Goal: Transaction & Acquisition: Purchase product/service

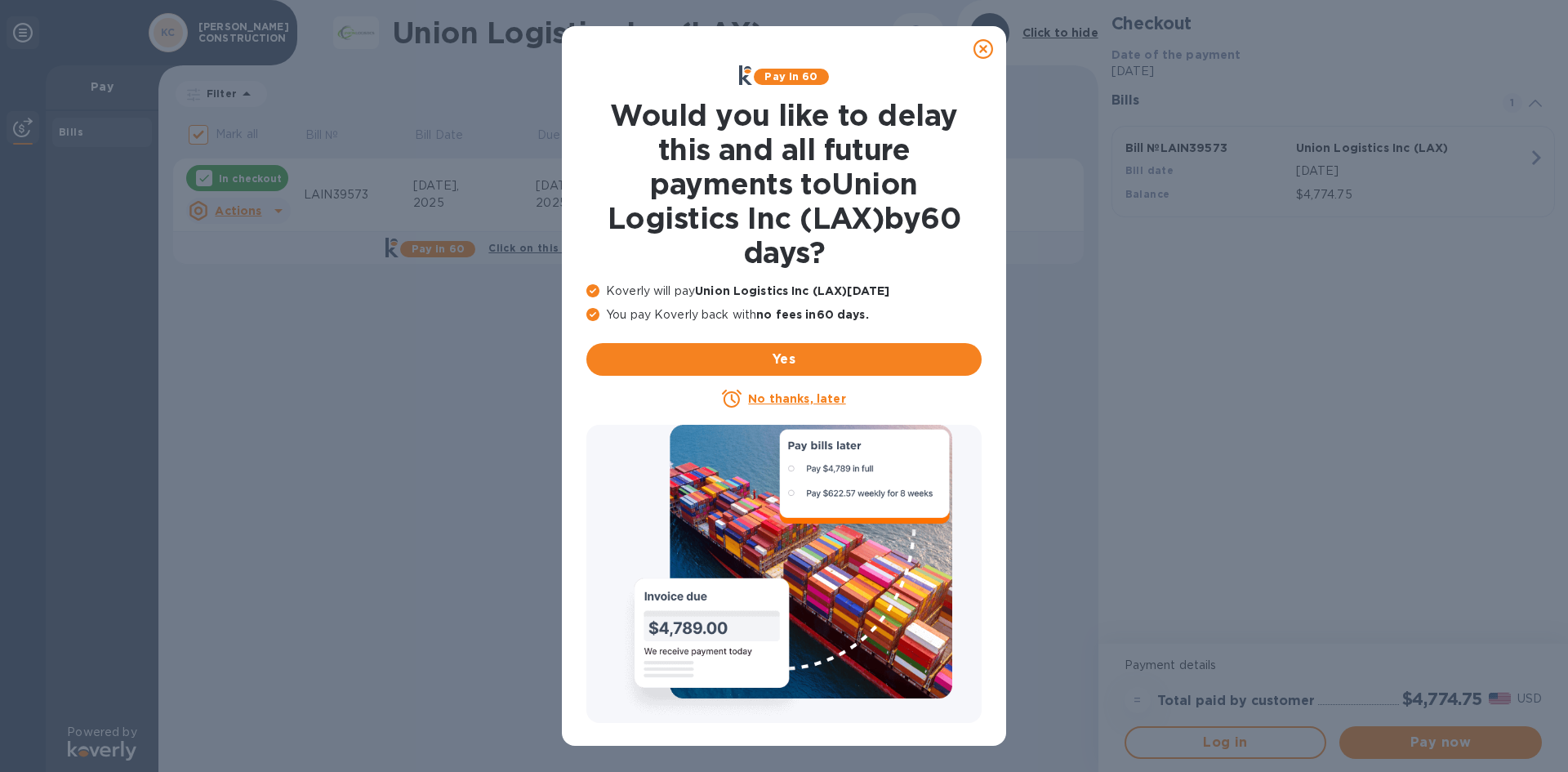
click at [981, 51] on icon at bounding box center [983, 50] width 20 height 20
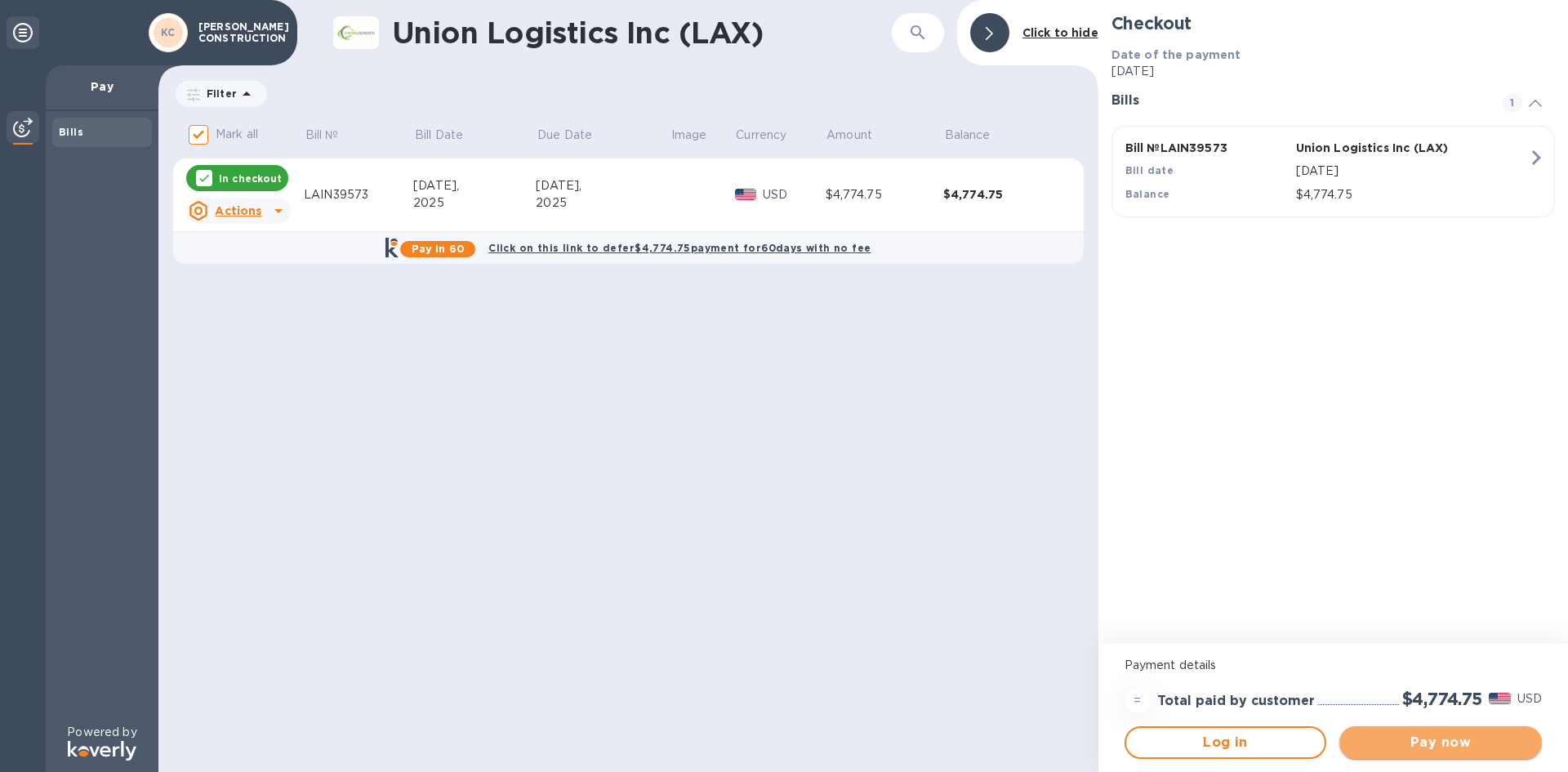
click at [1410, 743] on span "Pay now" at bounding box center [1441, 742] width 177 height 20
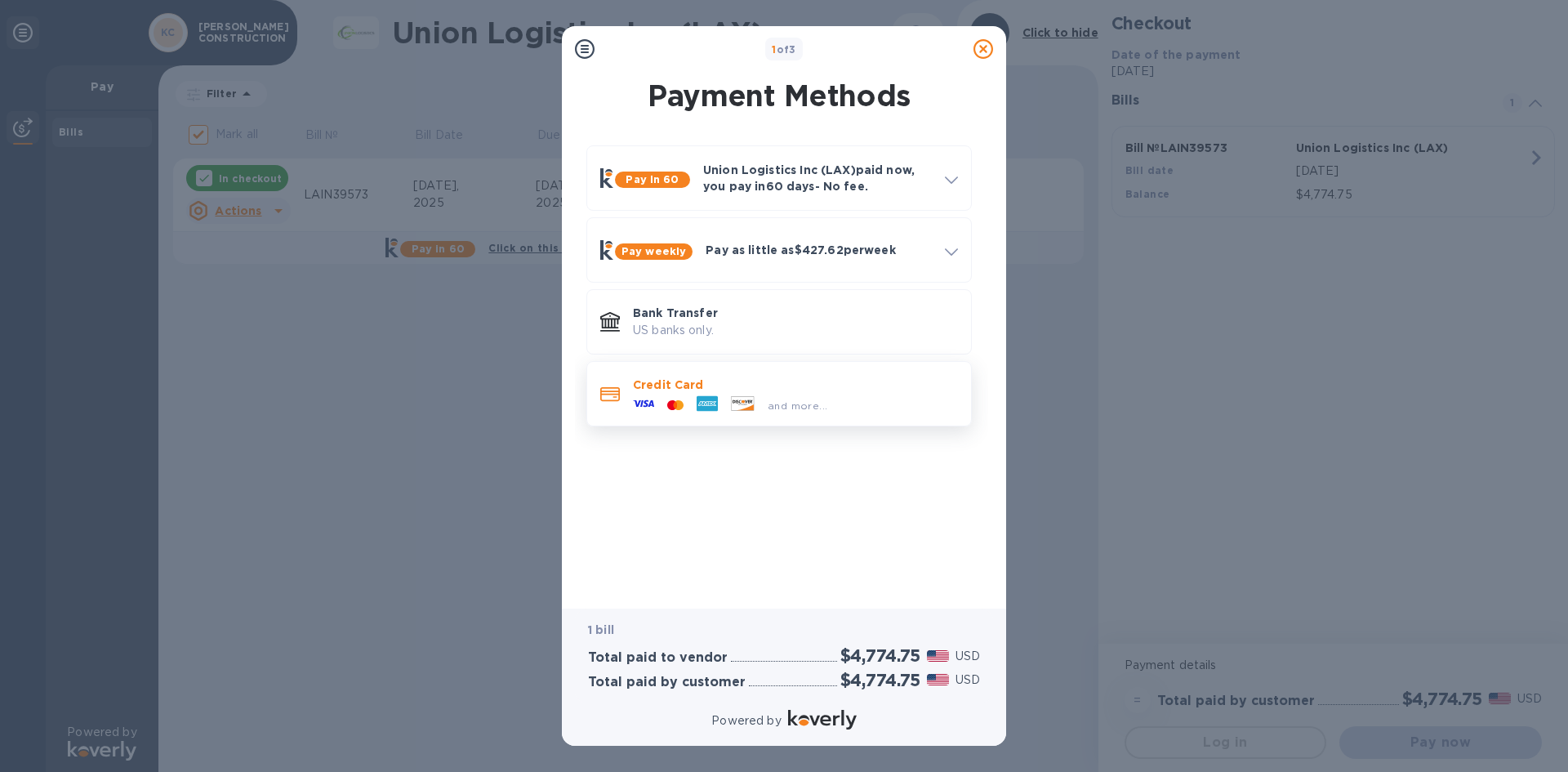
click at [716, 381] on p "Credit Card" at bounding box center [795, 385] width 325 height 16
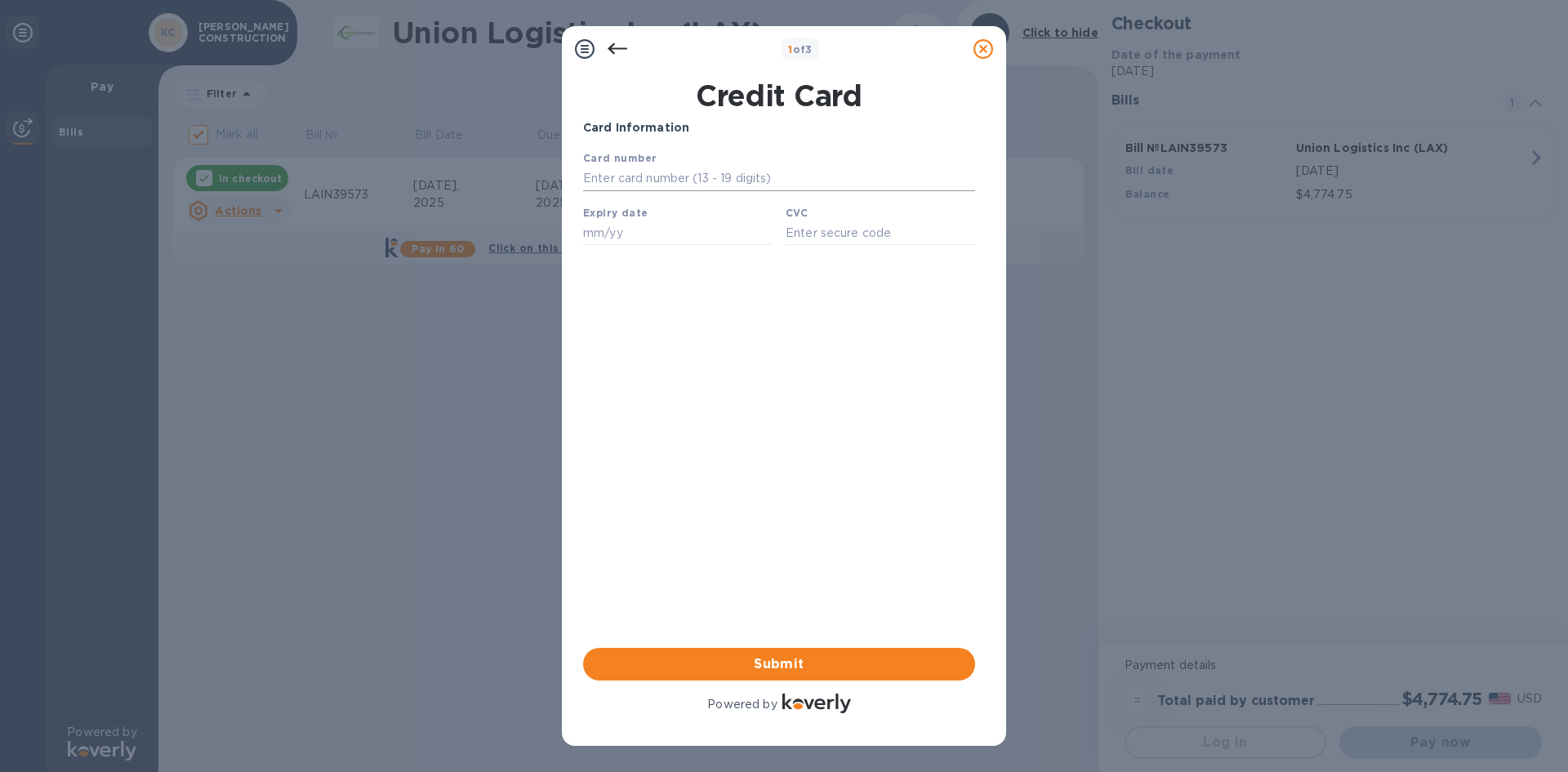
click at [675, 177] on input "text" at bounding box center [779, 178] width 392 height 24
type input "[CREDIT_CARD_NUMBER]"
type input "12/29"
type input "196"
click at [784, 672] on span "Submit" at bounding box center [779, 664] width 366 height 20
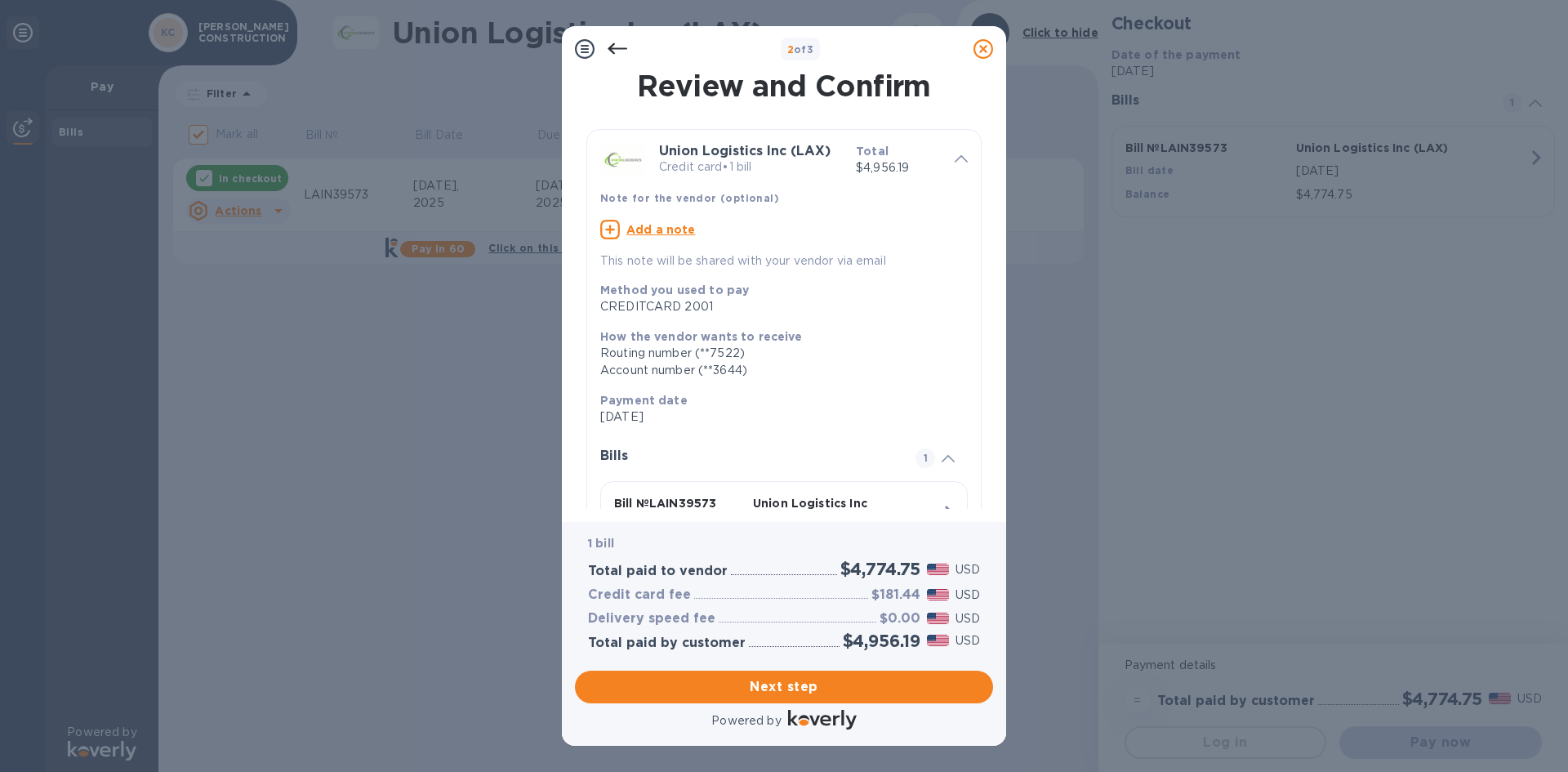
scroll to position [122, 0]
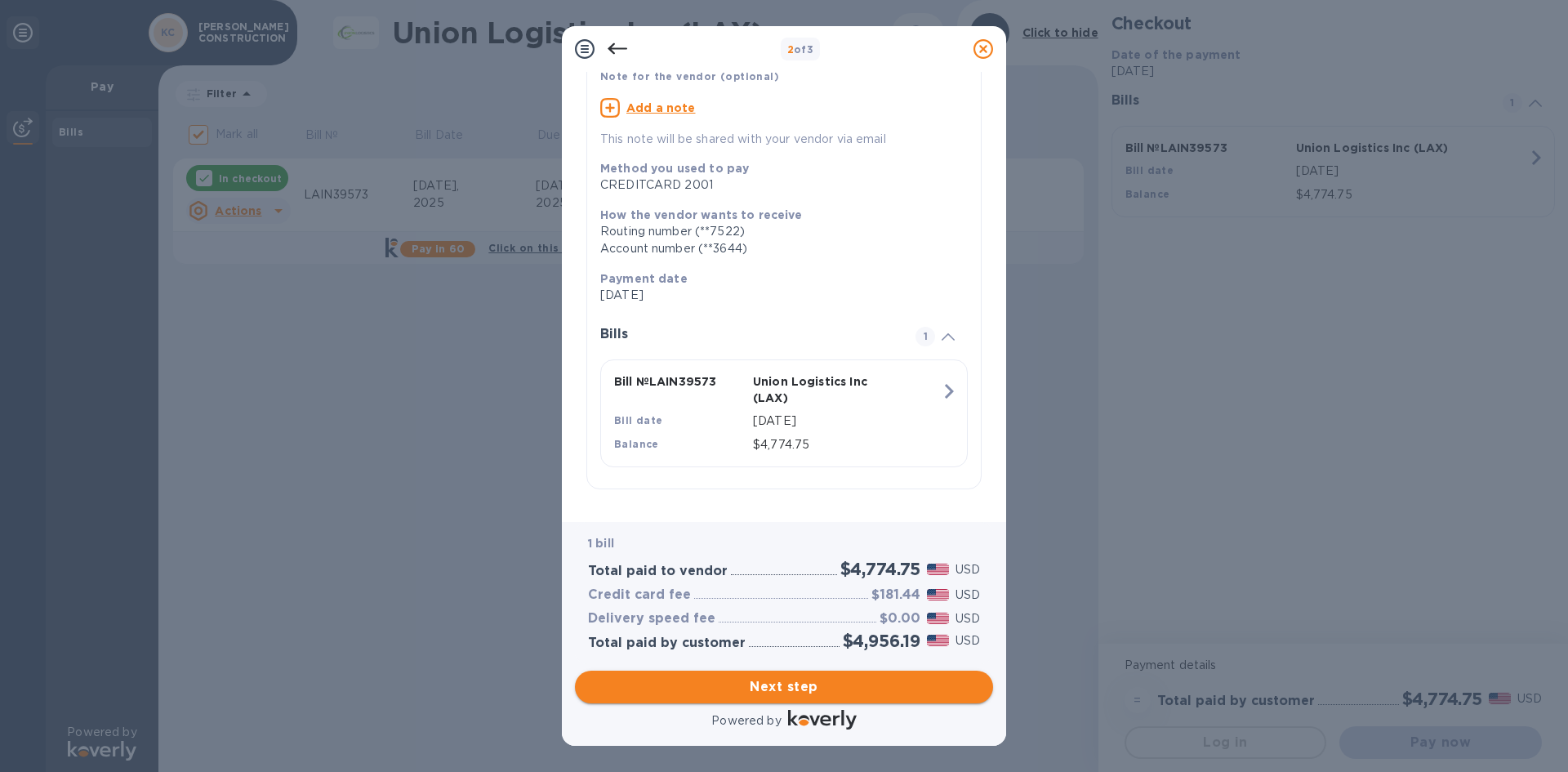
click at [804, 695] on span "Next step" at bounding box center [784, 687] width 392 height 20
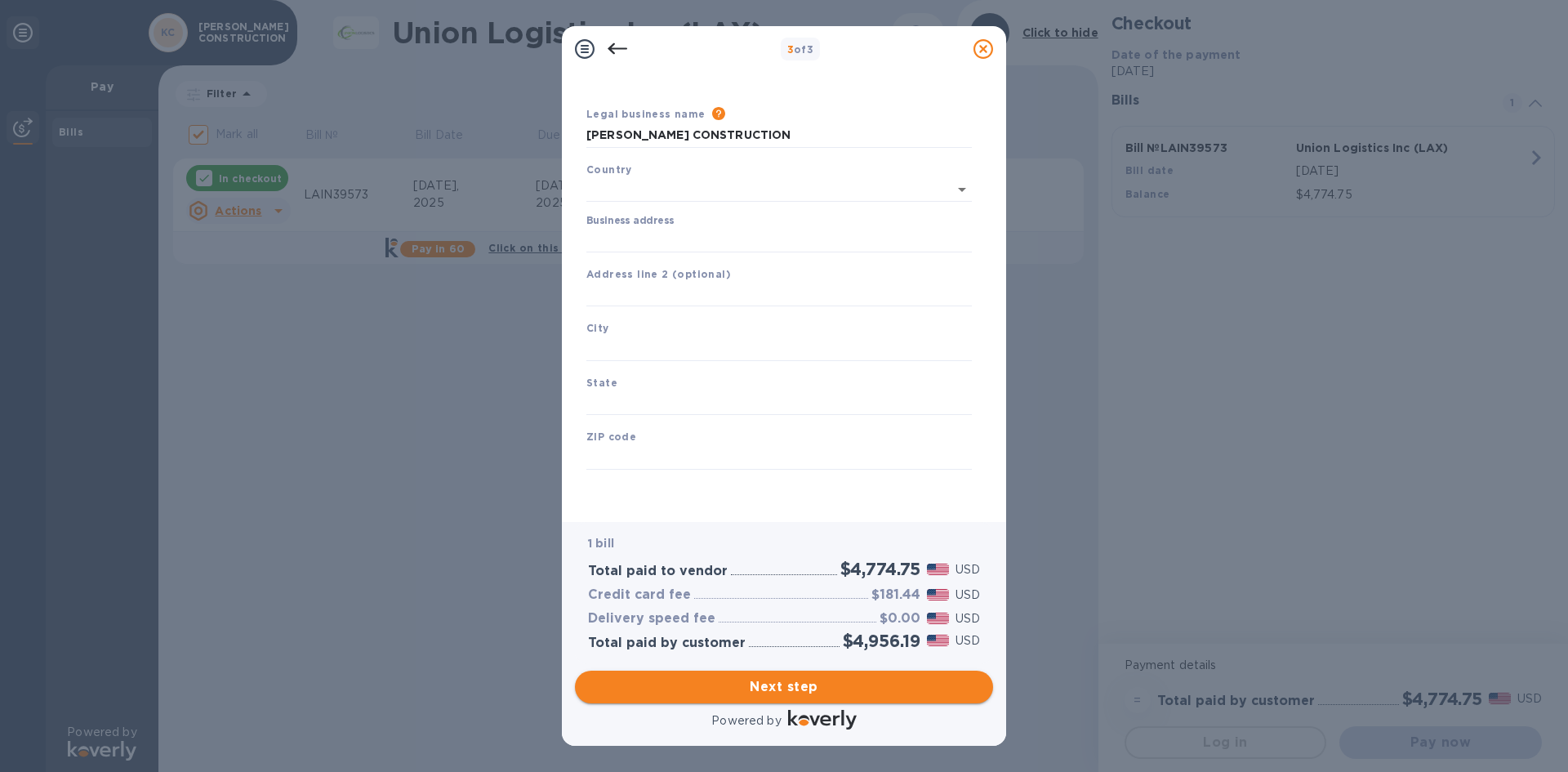
scroll to position [27, 0]
type input "[GEOGRAPHIC_DATA]"
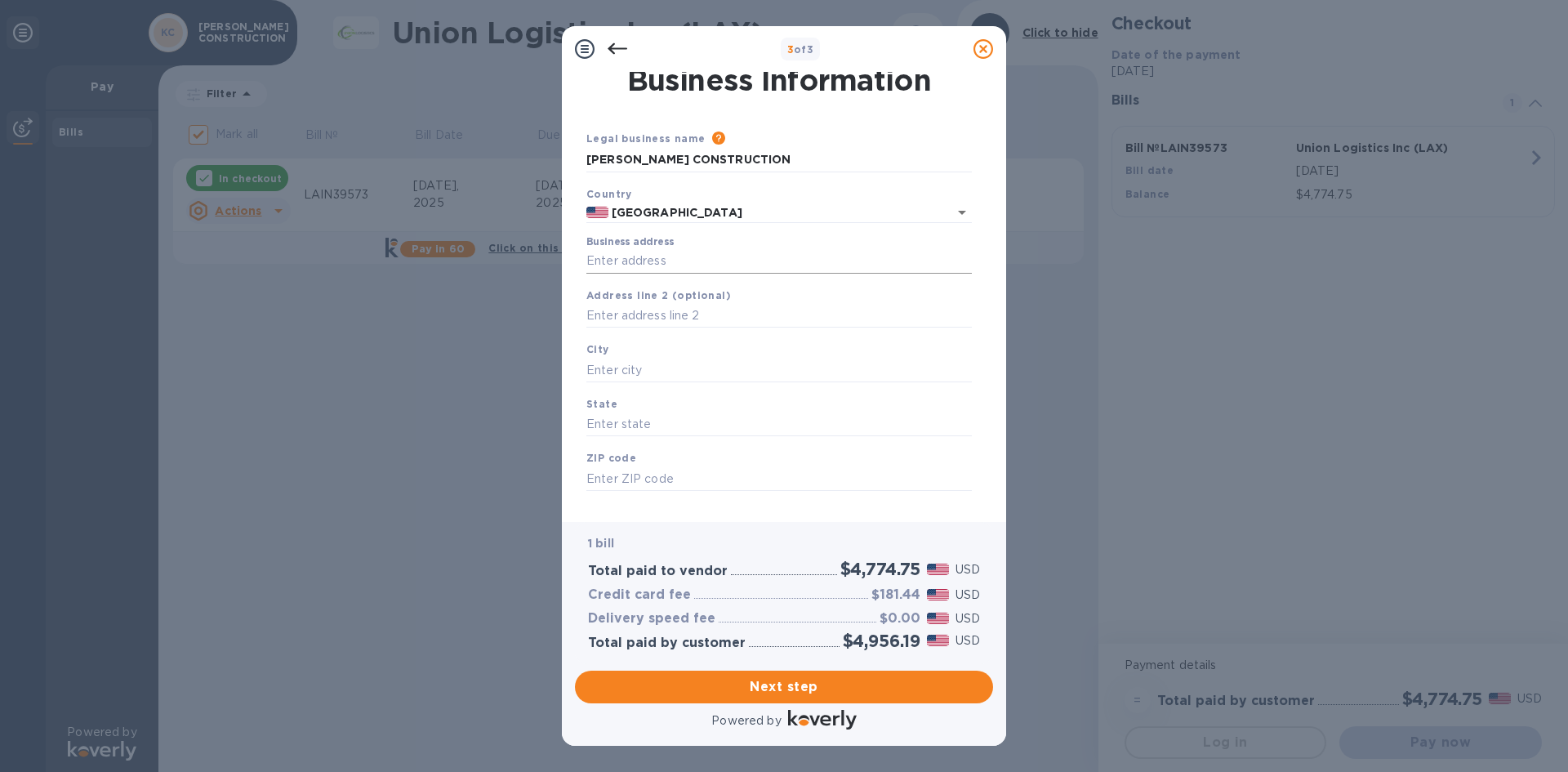
scroll to position [0, 0]
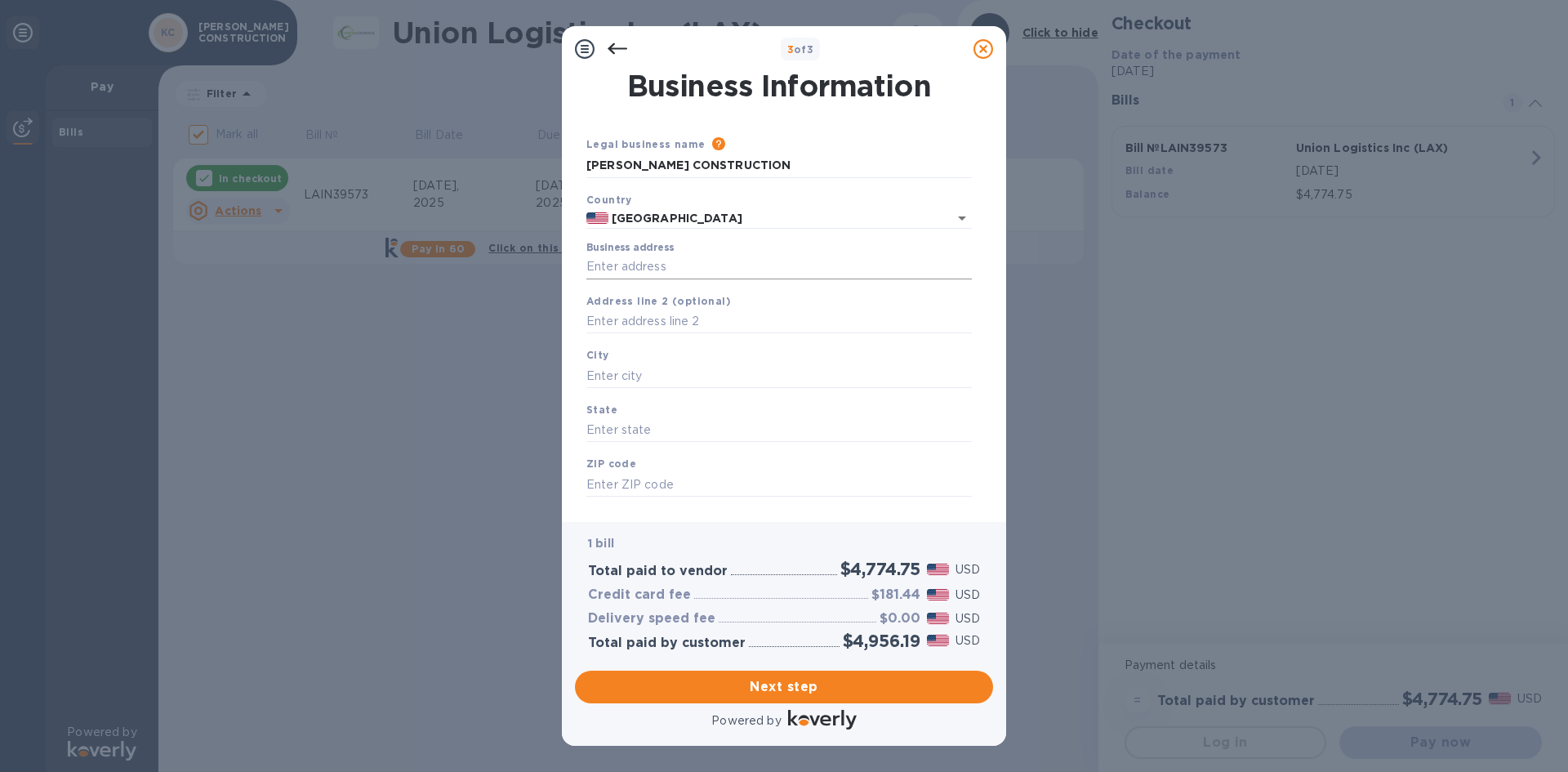
click at [717, 269] on input "Business address" at bounding box center [779, 267] width 385 height 24
drag, startPoint x: 693, startPoint y: 268, endPoint x: 576, endPoint y: 268, distance: 117.0
click at [576, 268] on div "Business Information Legal business name Please provide the legal name that app…" at bounding box center [784, 290] width 418 height 437
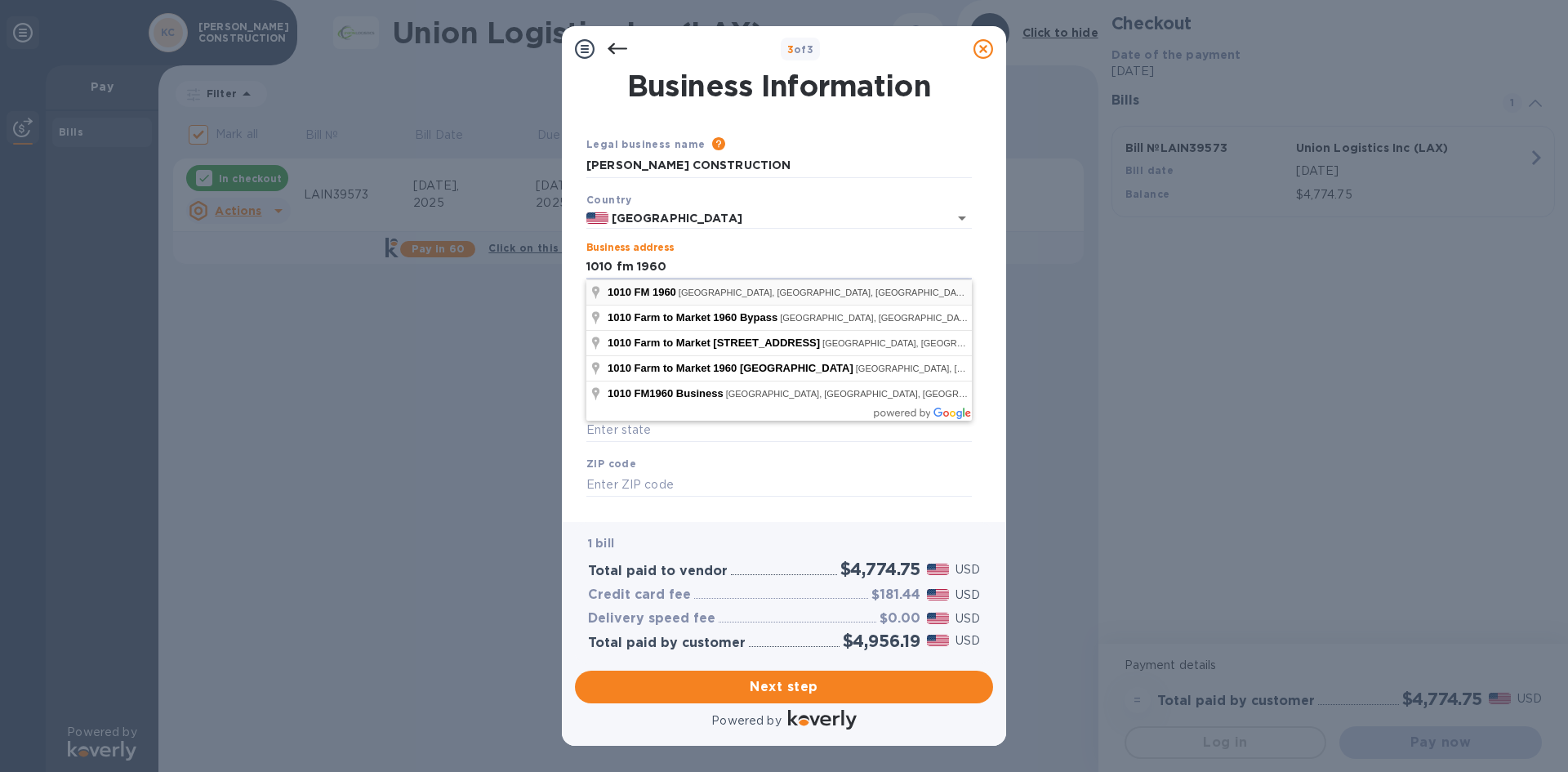
type input "1010 Farm to Market 1960"
type input "[GEOGRAPHIC_DATA]"
type input "77073"
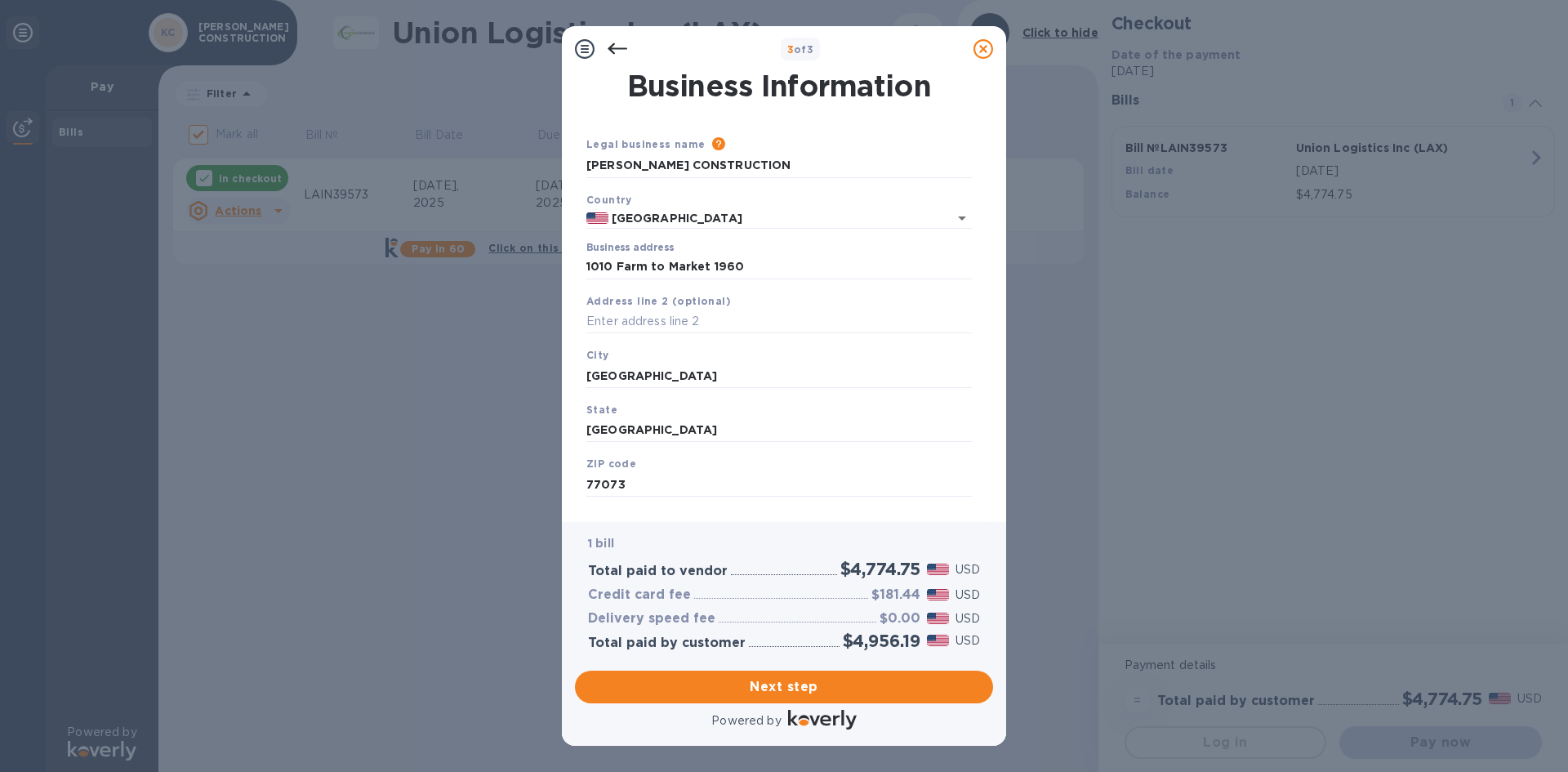
scroll to position [27, 0]
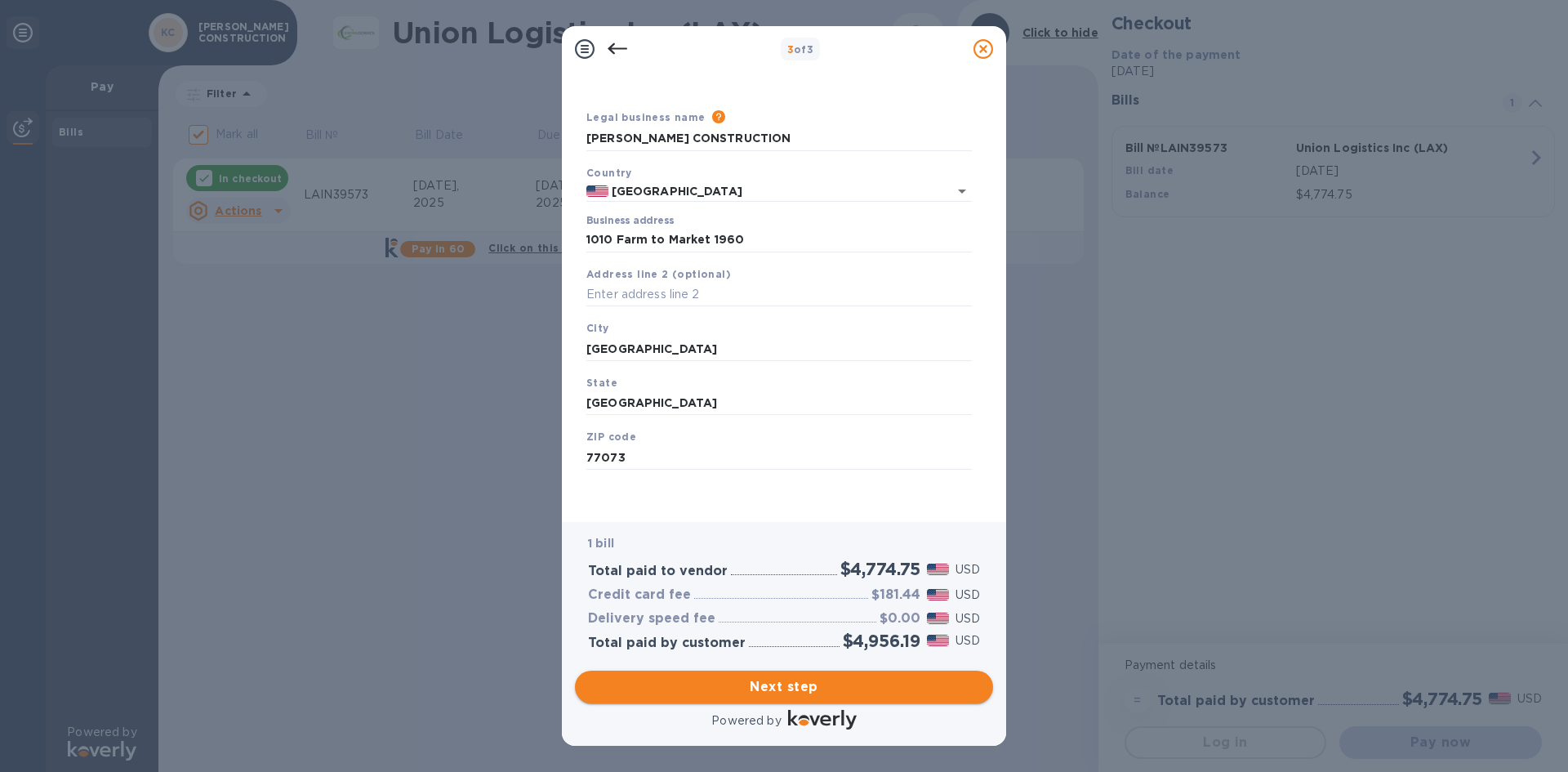
click at [800, 684] on span "Next step" at bounding box center [784, 687] width 392 height 20
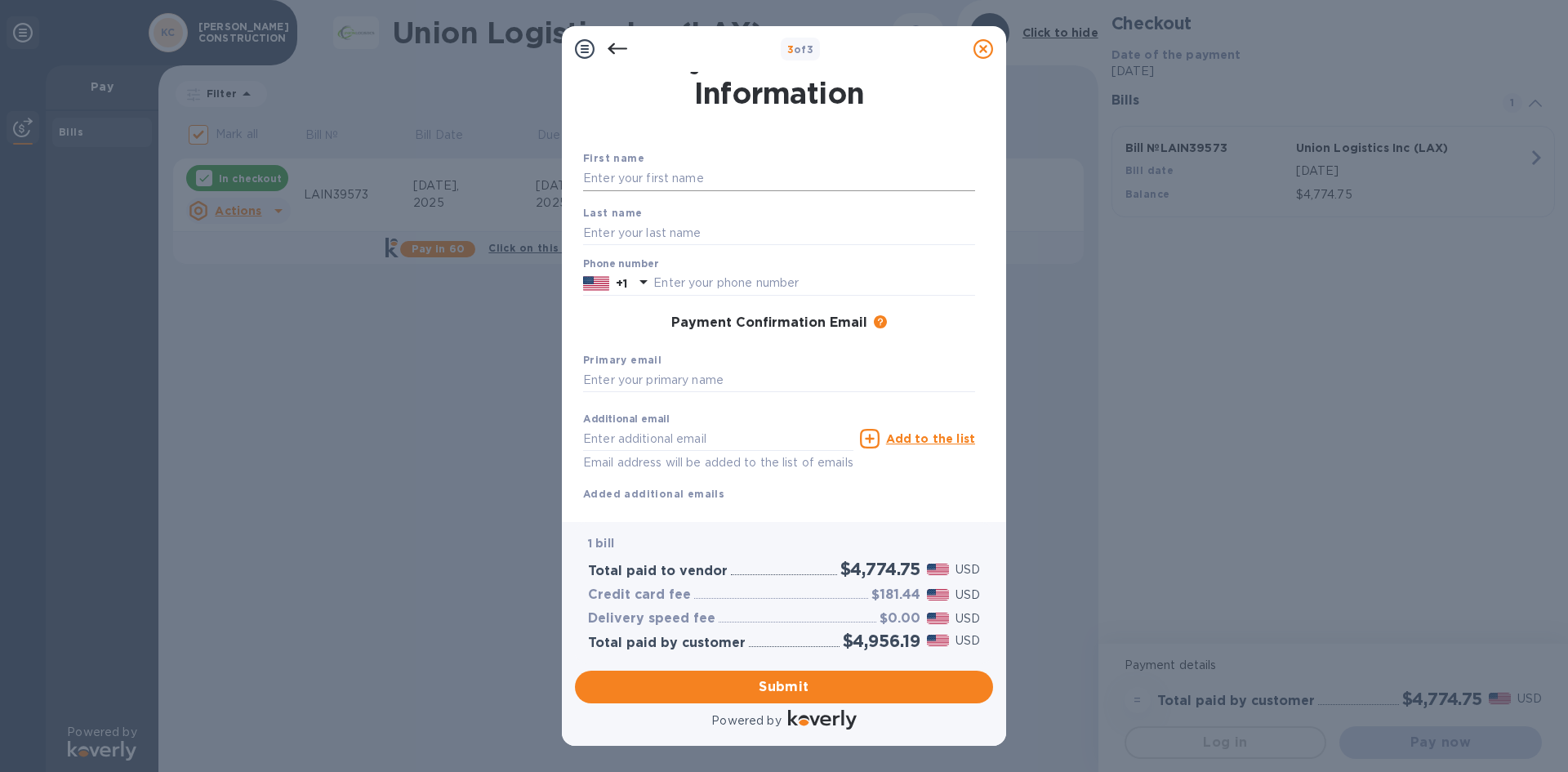
click at [670, 177] on input "text" at bounding box center [779, 178] width 392 height 24
type input "[PERSON_NAME]"
type input "4323332222"
type input "[EMAIL_ADDRESS][DOMAIN_NAME]"
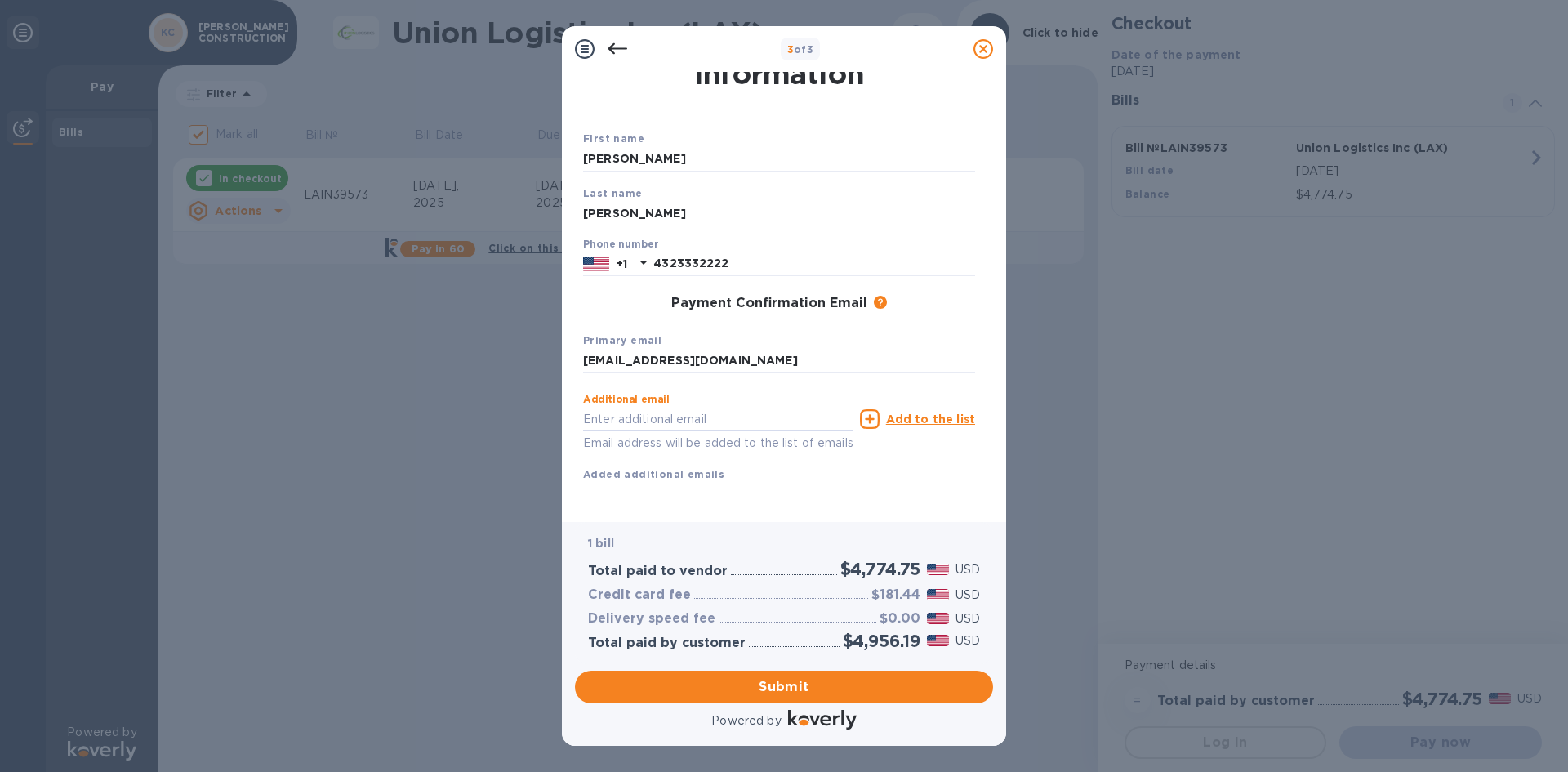
scroll to position [66, 0]
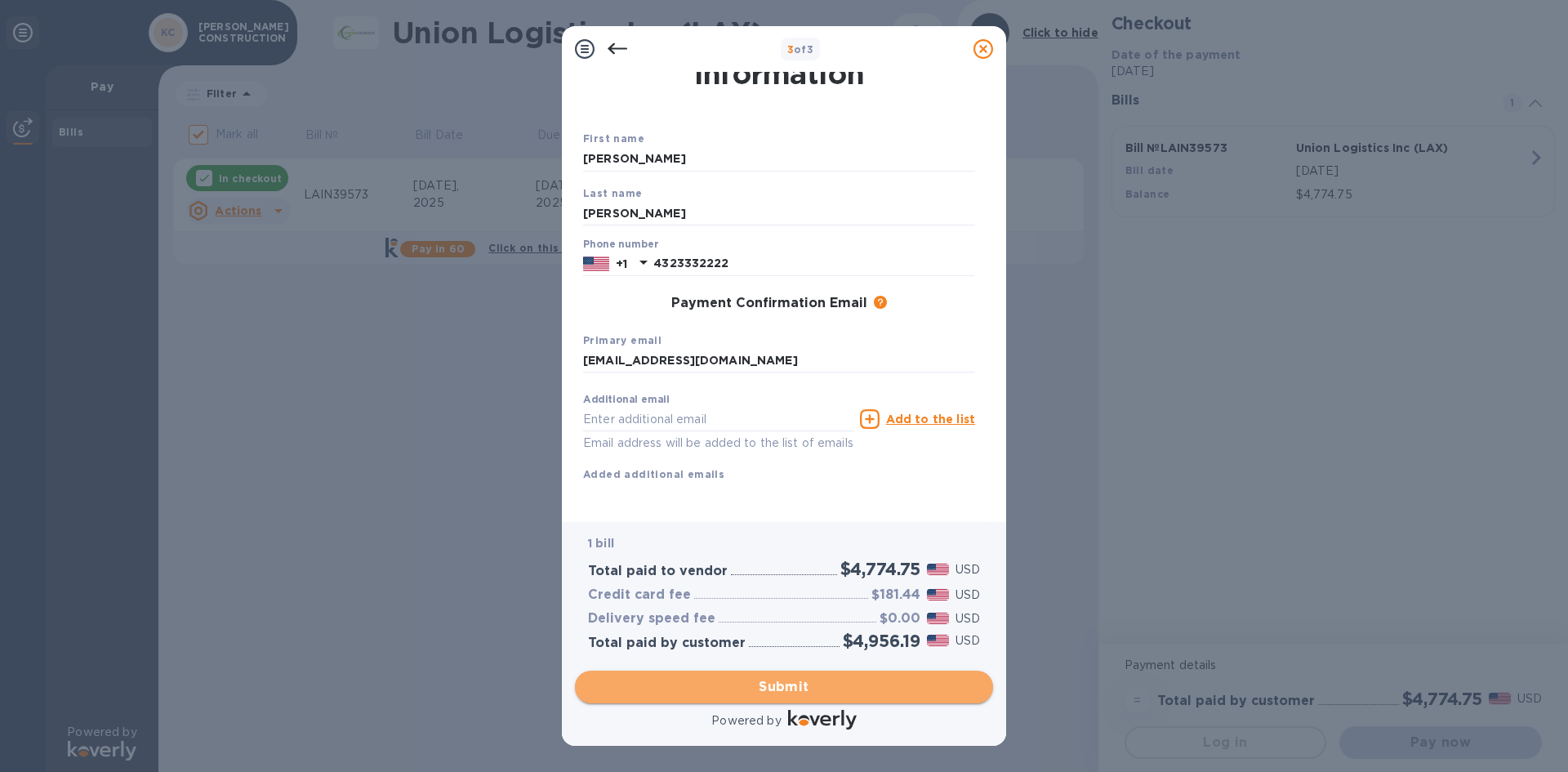
click at [779, 688] on span "Submit" at bounding box center [784, 687] width 392 height 20
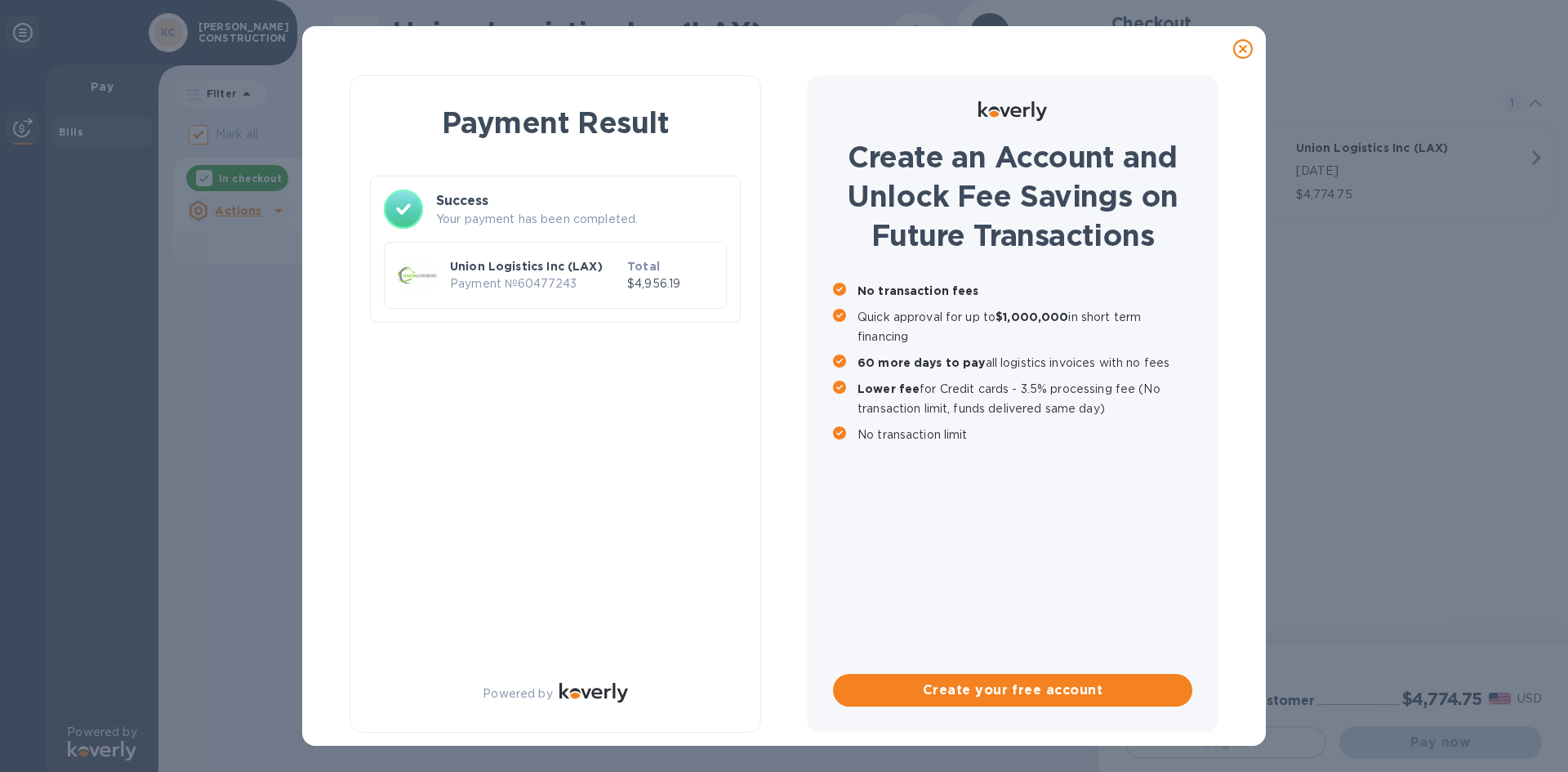
checkbox input "false"
